Goal: Task Accomplishment & Management: Manage account settings

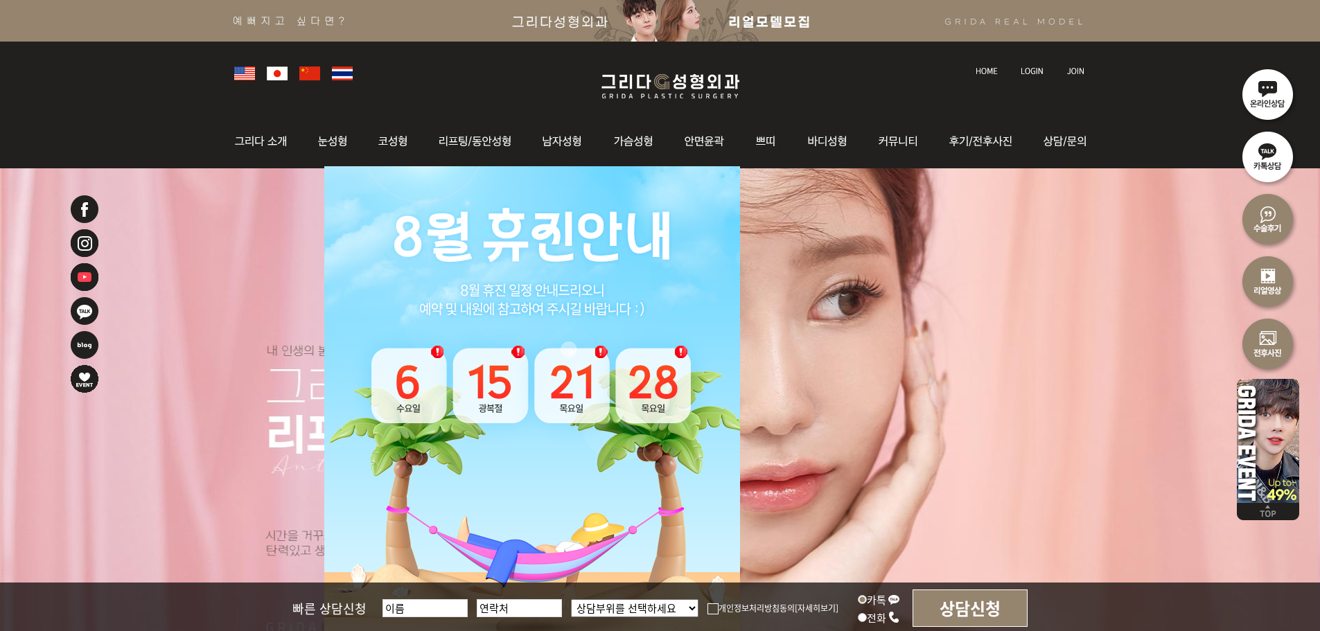
click at [1039, 76] on li at bounding box center [1033, 62] width 39 height 29
click at [1039, 71] on img at bounding box center [1031, 71] width 23 height 8
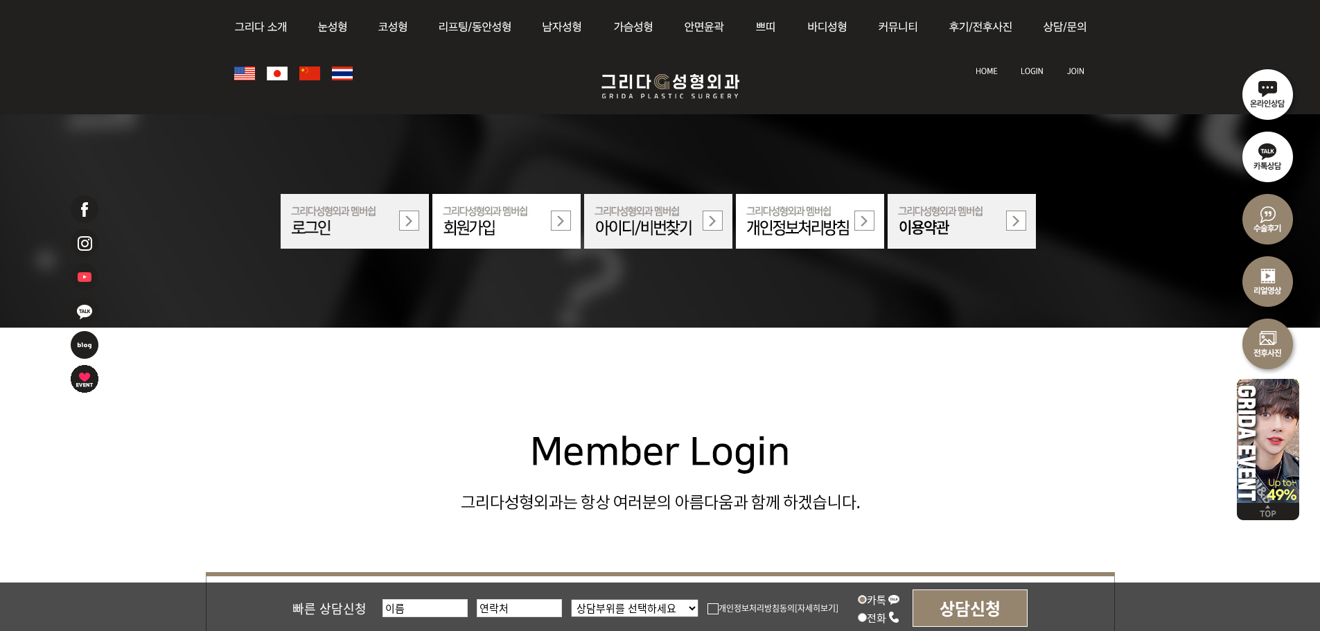
scroll to position [416, 0]
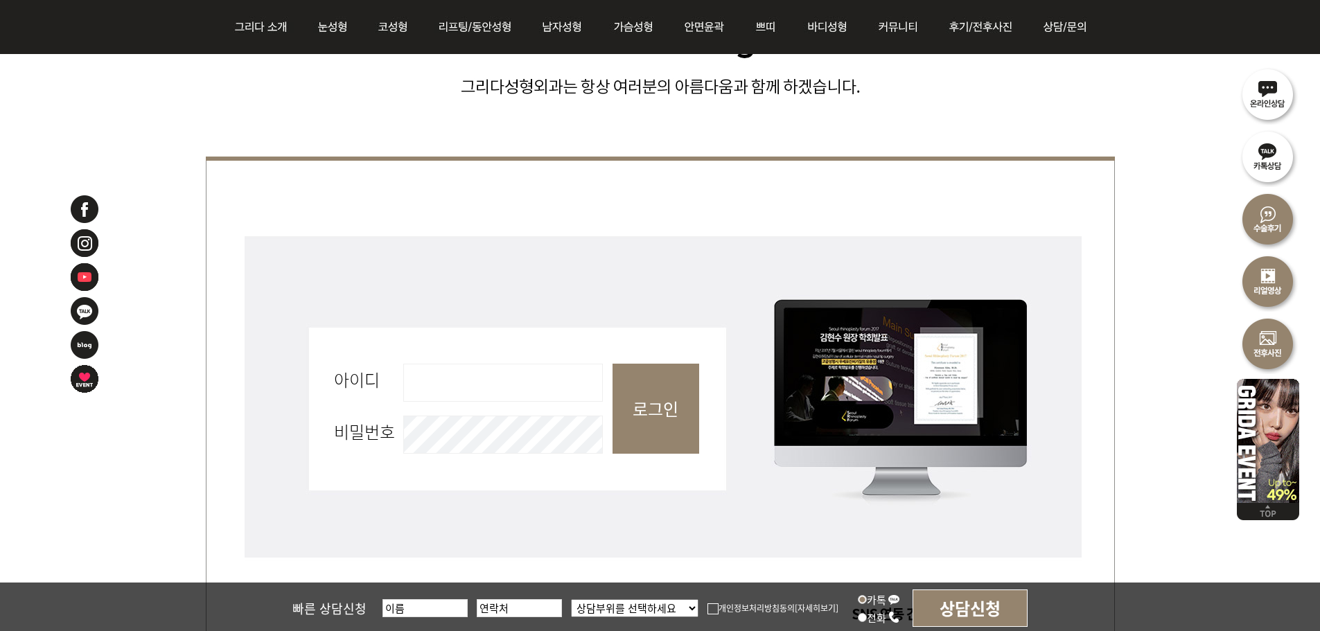
click at [448, 390] on input "아이디 필수" at bounding box center [503, 383] width 200 height 38
type input "admin"
click at [669, 426] on input "로그인" at bounding box center [655, 409] width 87 height 90
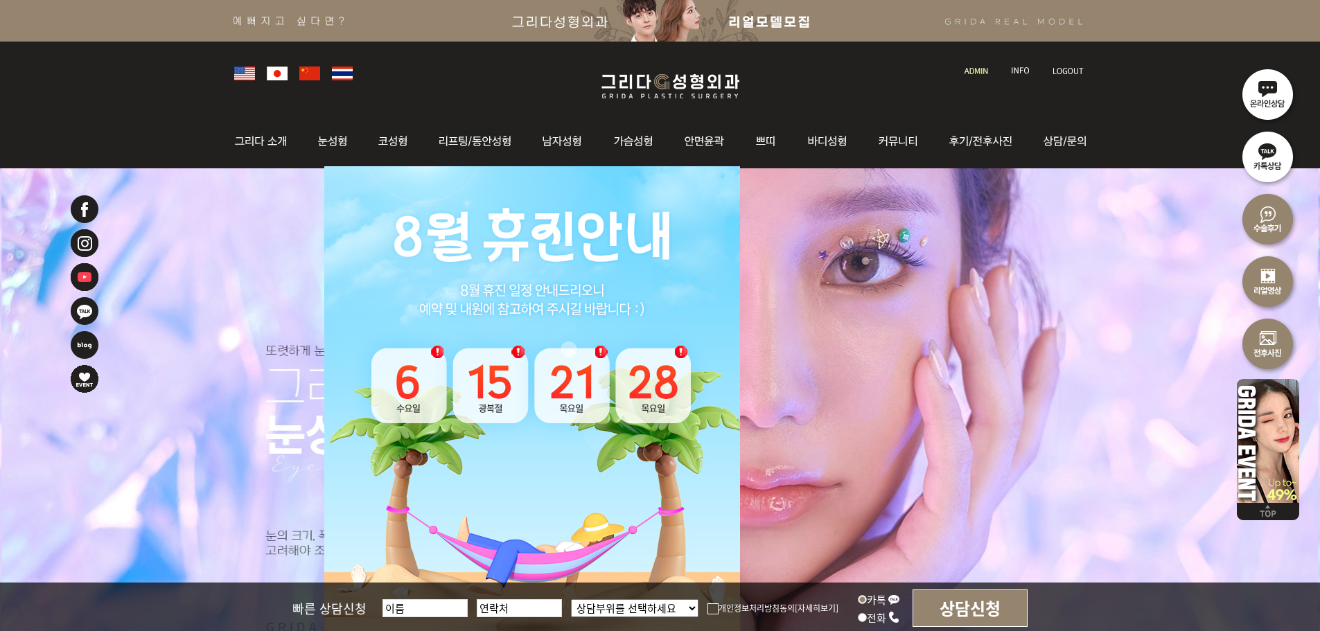
click at [971, 72] on img at bounding box center [976, 71] width 24 height 8
